Goal: Check status: Check status

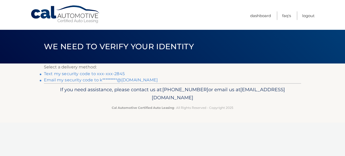
click at [70, 72] on link "Text my security code to xxx-xxx-2845" at bounding box center [84, 73] width 81 height 5
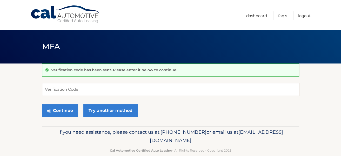
click at [63, 91] on input "Verification Code" at bounding box center [170, 89] width 257 height 13
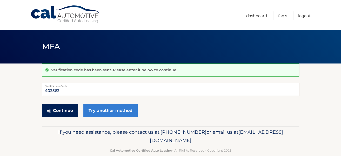
type input "403563"
click at [66, 109] on button "Continue" at bounding box center [60, 110] width 36 height 13
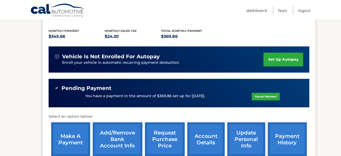
scroll to position [113, 0]
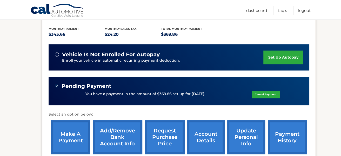
click at [285, 131] on link "payment history" at bounding box center [287, 137] width 39 height 34
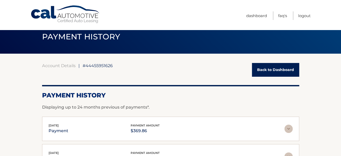
scroll to position [7, 0]
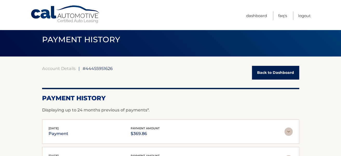
click at [262, 75] on link "Back to Dashboard" at bounding box center [275, 73] width 47 height 14
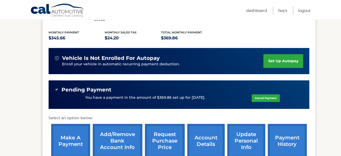
scroll to position [112, 0]
